Goal: Transaction & Acquisition: Download file/media

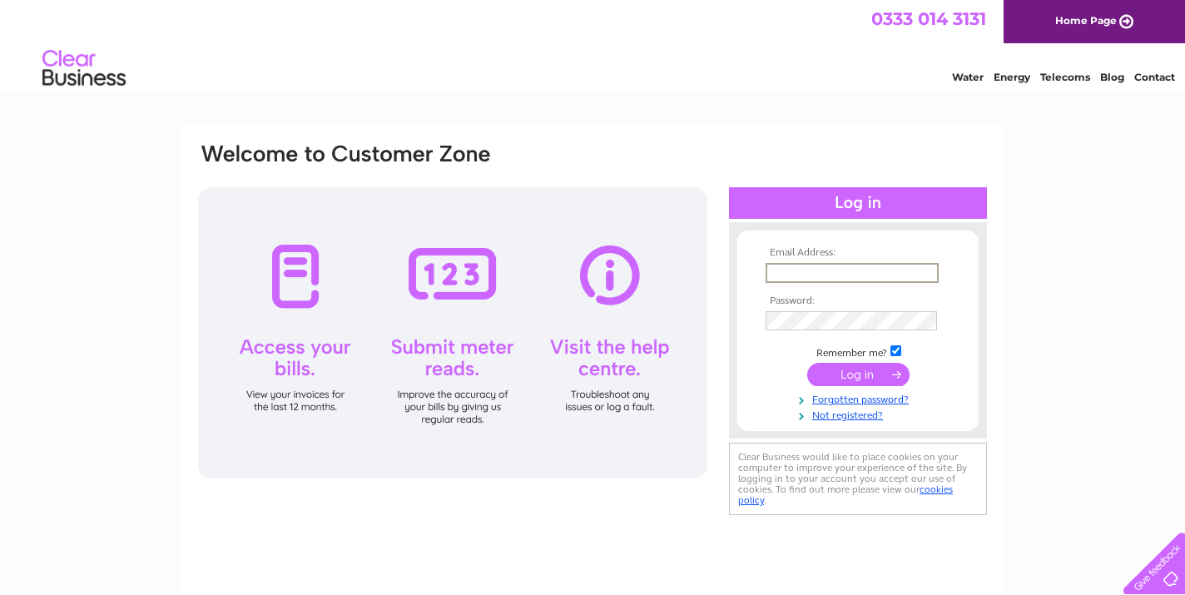
type input "[EMAIL_ADDRESS][DOMAIN_NAME]"
click at [858, 373] on input "submit" at bounding box center [858, 374] width 102 height 23
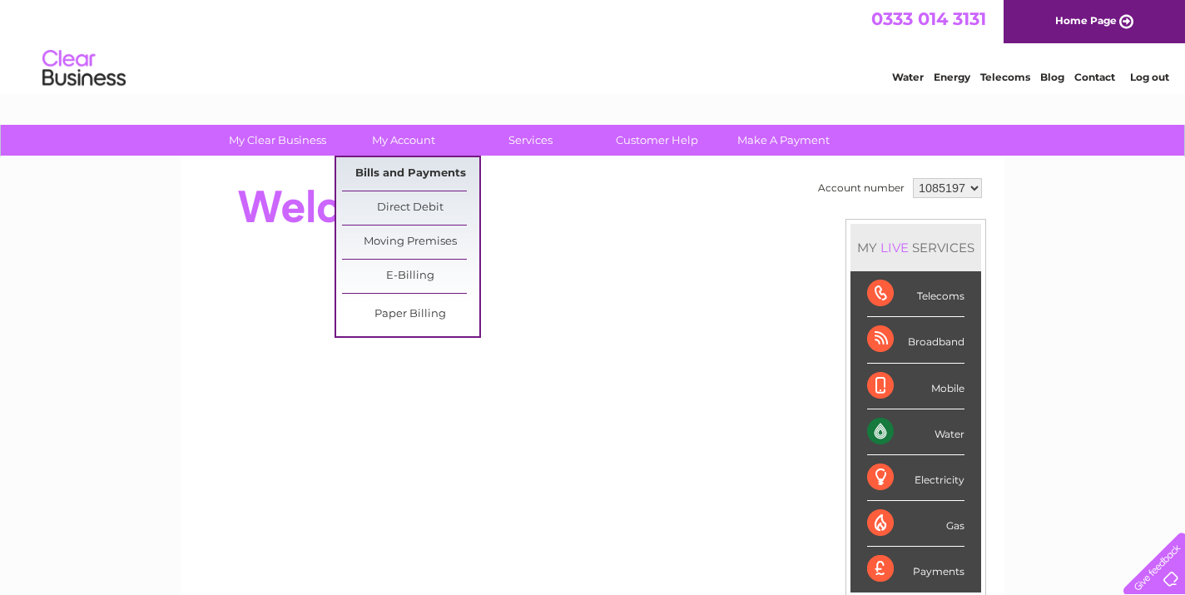
click at [401, 168] on link "Bills and Payments" at bounding box center [410, 173] width 137 height 33
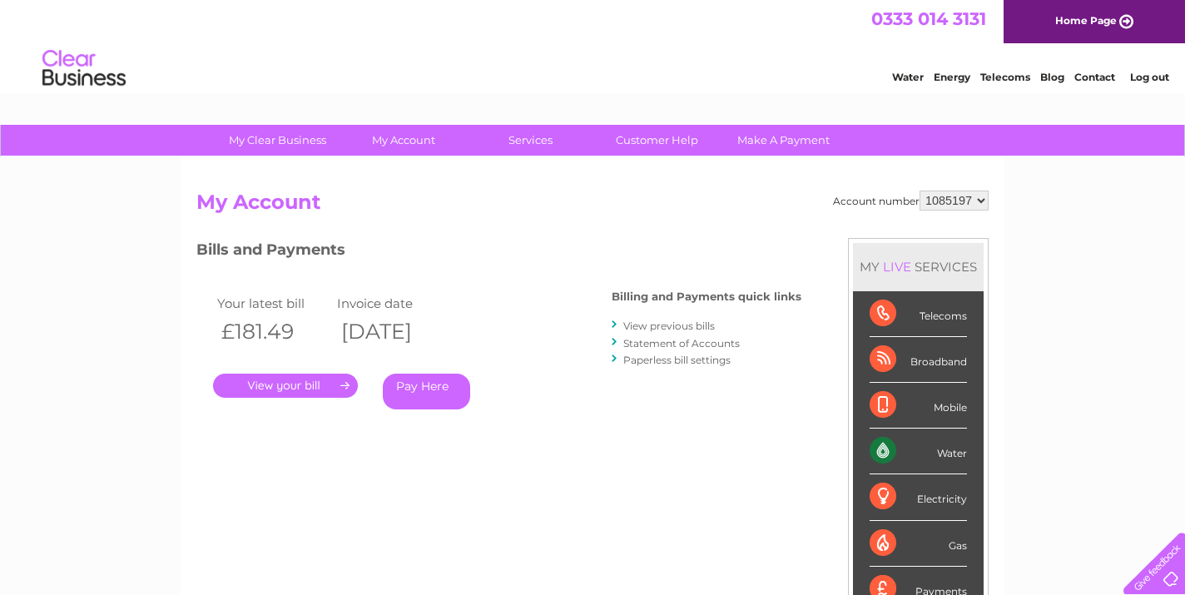
click at [339, 390] on link "." at bounding box center [285, 386] width 145 height 24
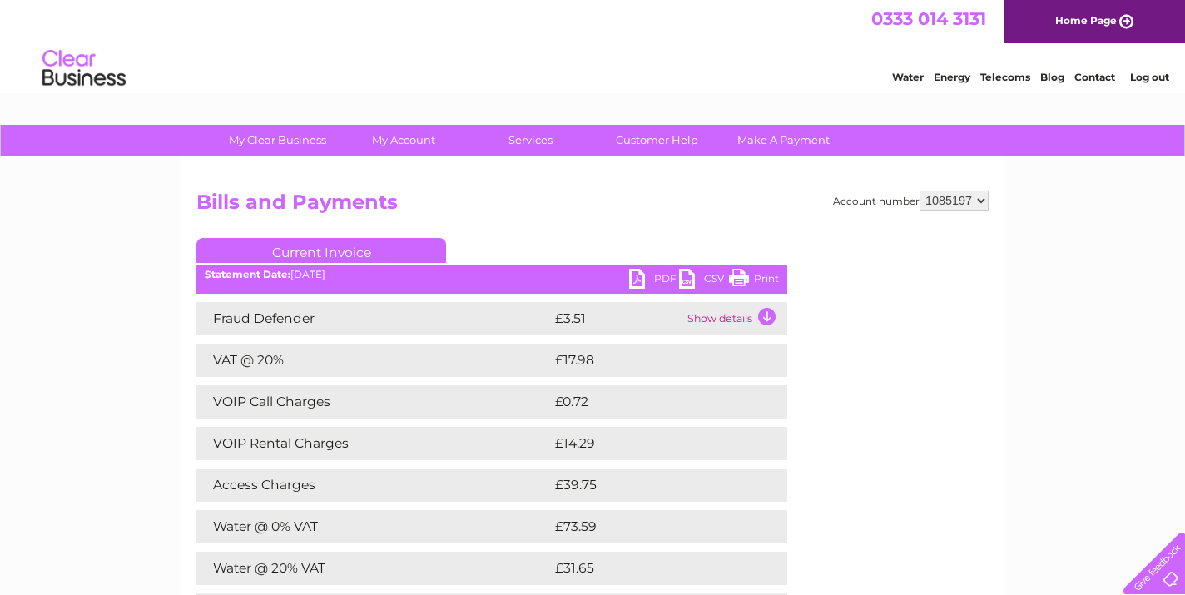
click at [686, 287] on link "CSV" at bounding box center [704, 281] width 50 height 24
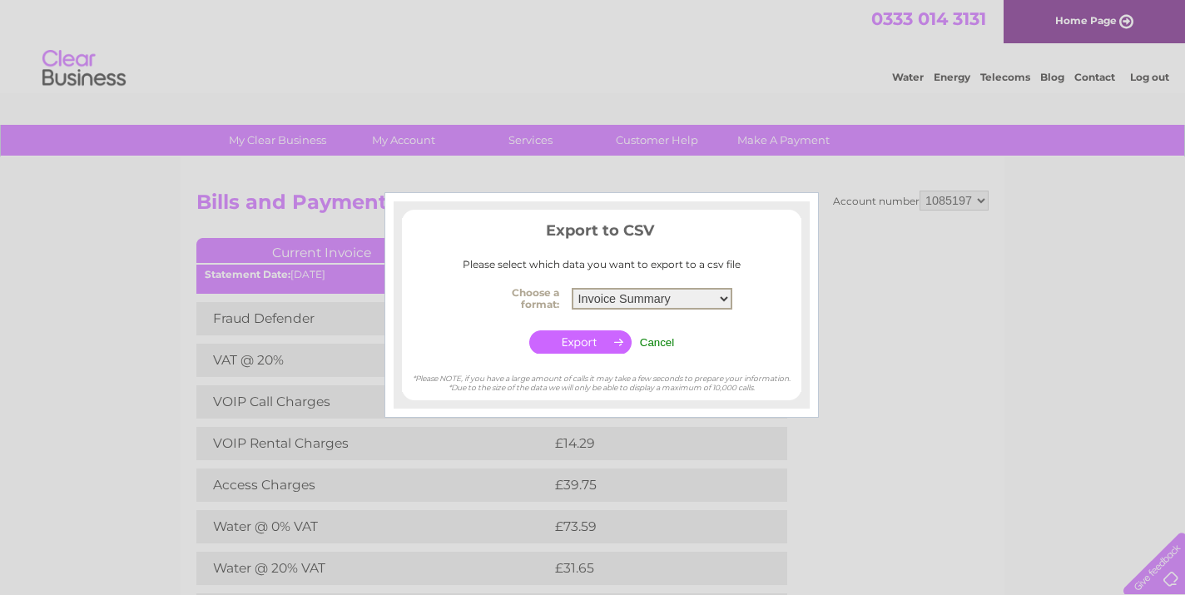
click at [648, 338] on input "Cancel" at bounding box center [657, 342] width 35 height 12
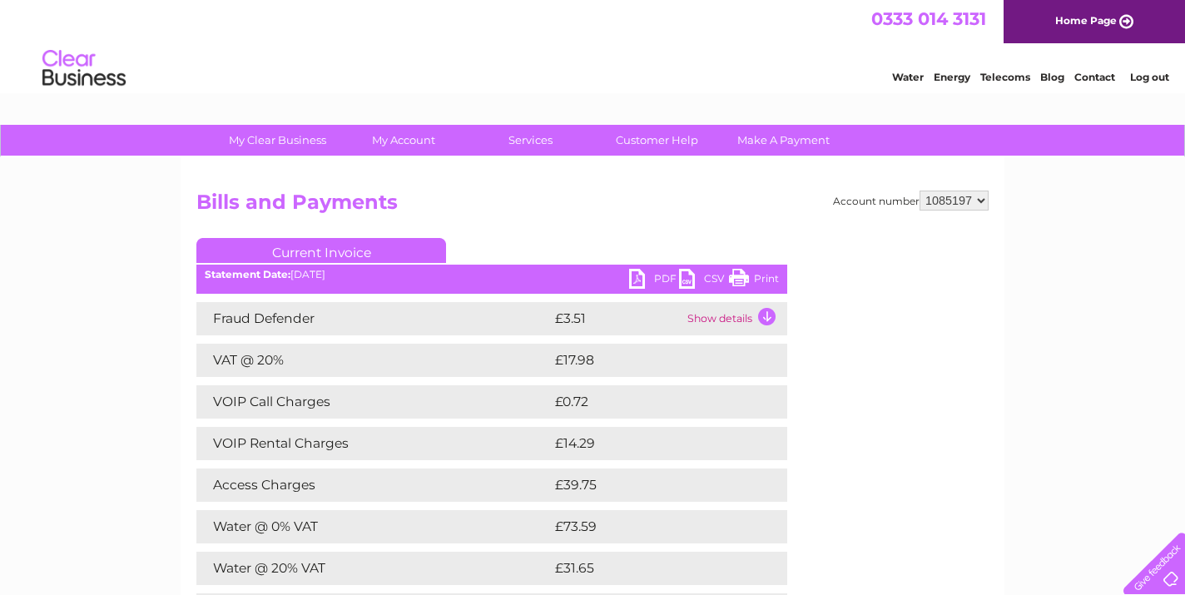
click at [646, 272] on link "PDF" at bounding box center [654, 281] width 50 height 24
